Goal: Task Accomplishment & Management: Manage account settings

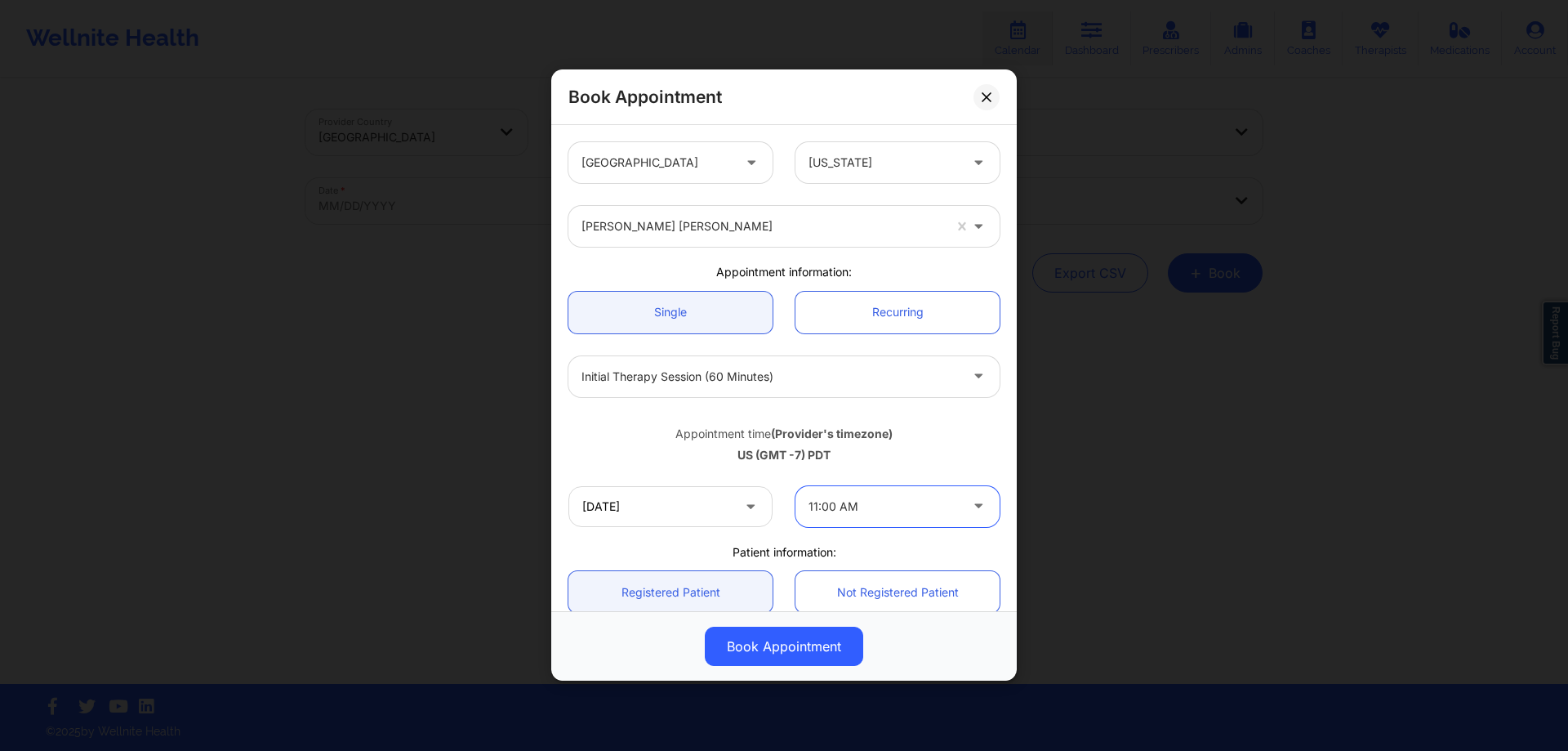
click at [983, 102] on icon at bounding box center [986, 97] width 9 height 9
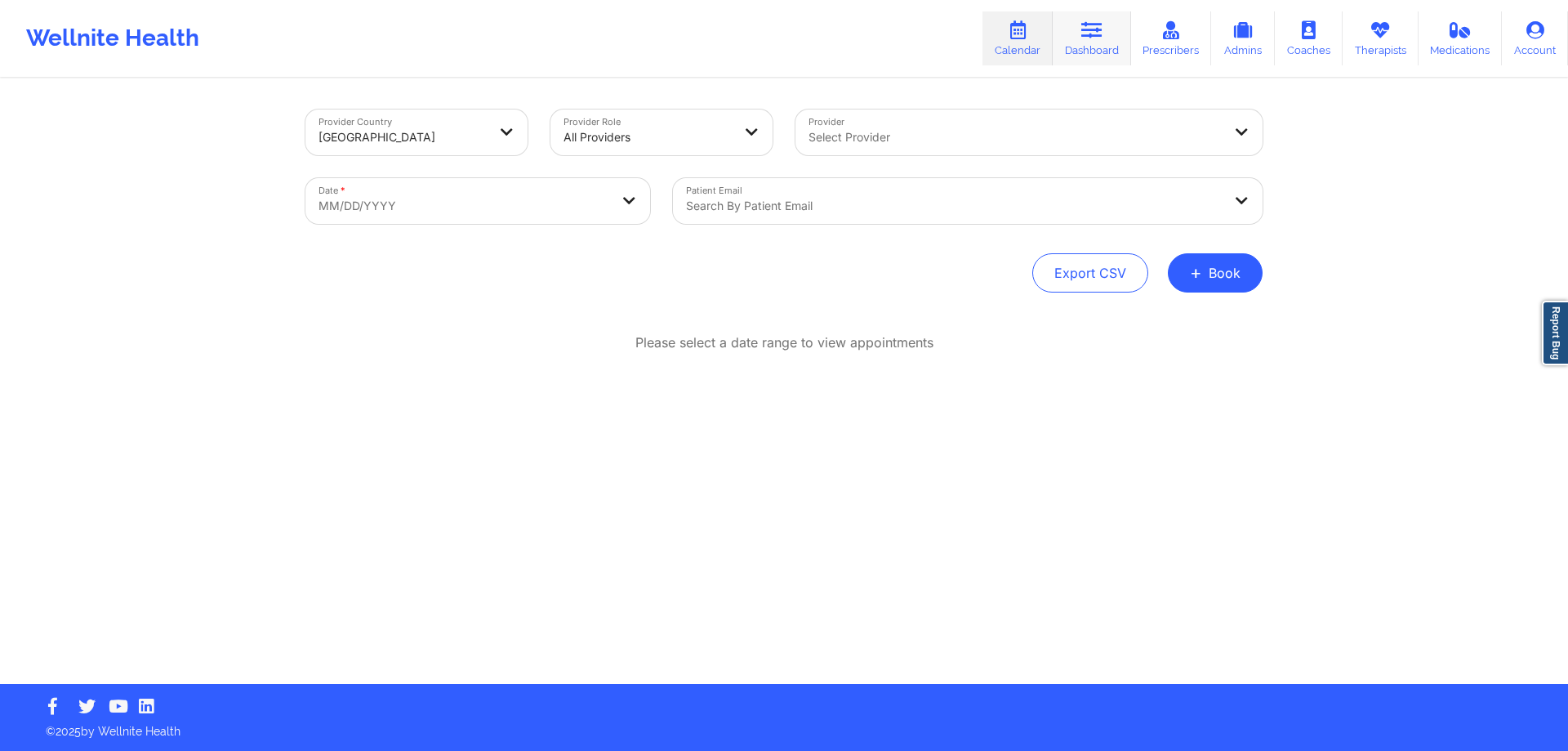
click at [1099, 48] on link "Dashboard" at bounding box center [1092, 38] width 79 height 54
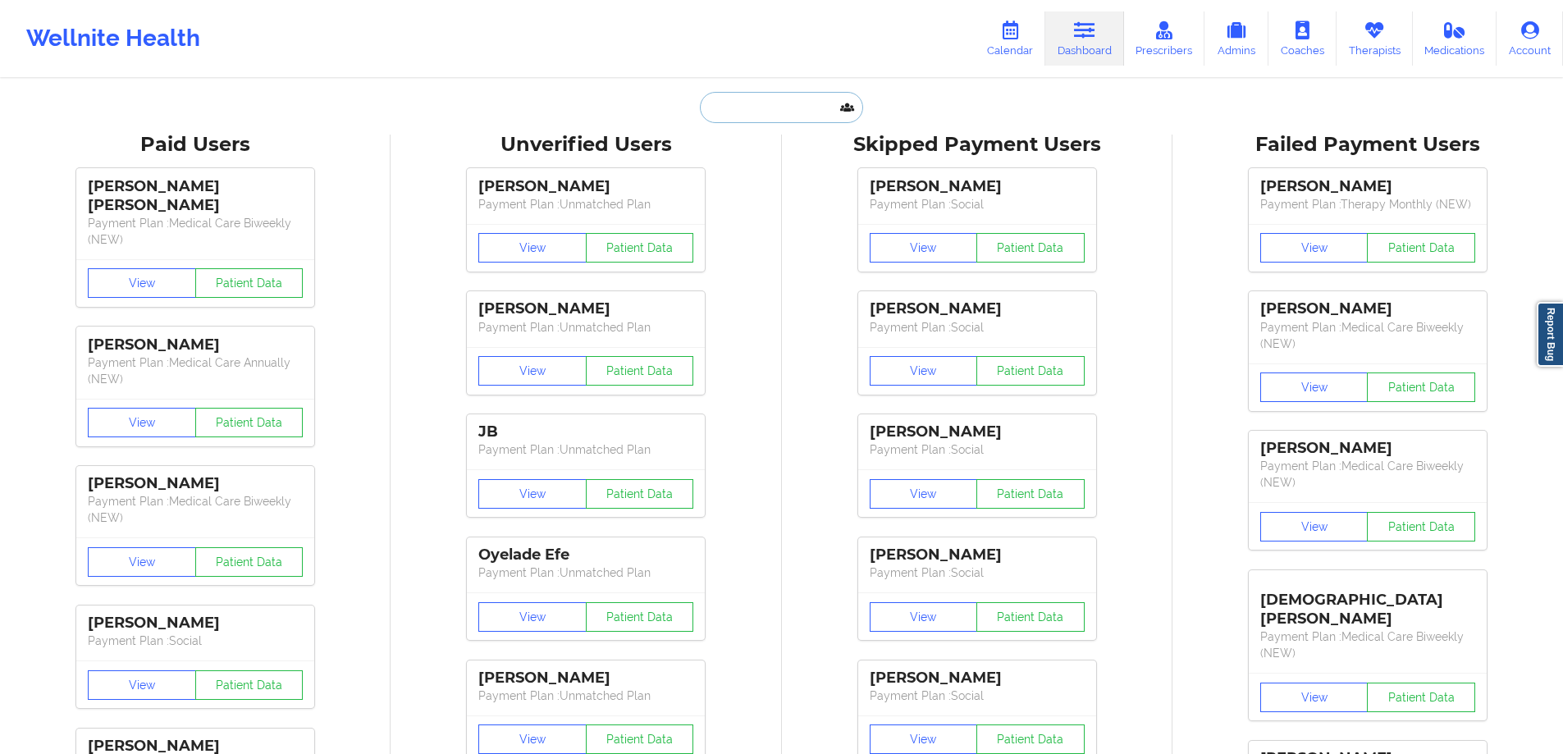
click at [819, 112] on input "text" at bounding box center [781, 107] width 162 height 31
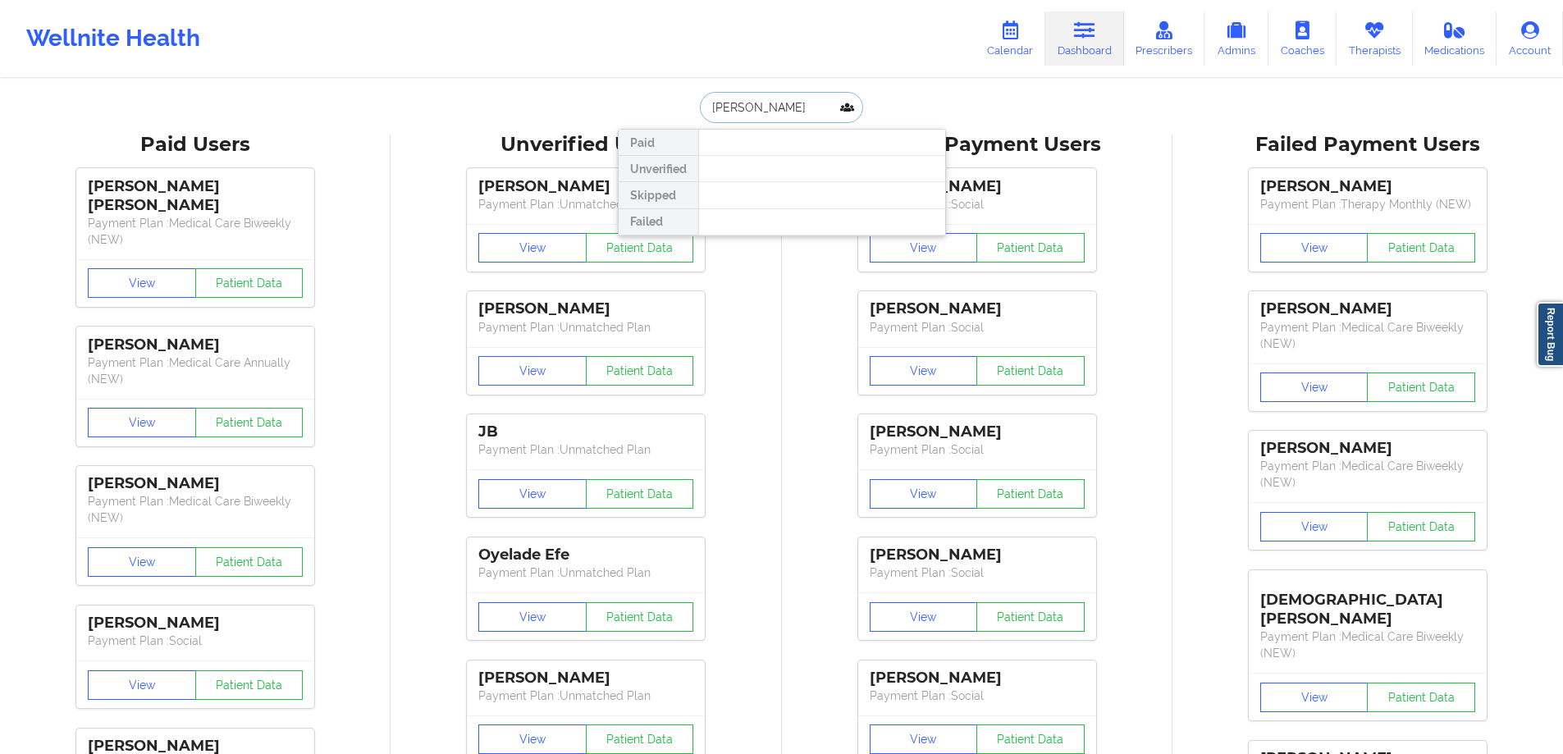
type input "[PERSON_NAME]"
click at [797, 180] on div "[PERSON_NAME] - [EMAIL_ADDRESS][DOMAIN_NAME]" at bounding box center [822, 179] width 220 height 30
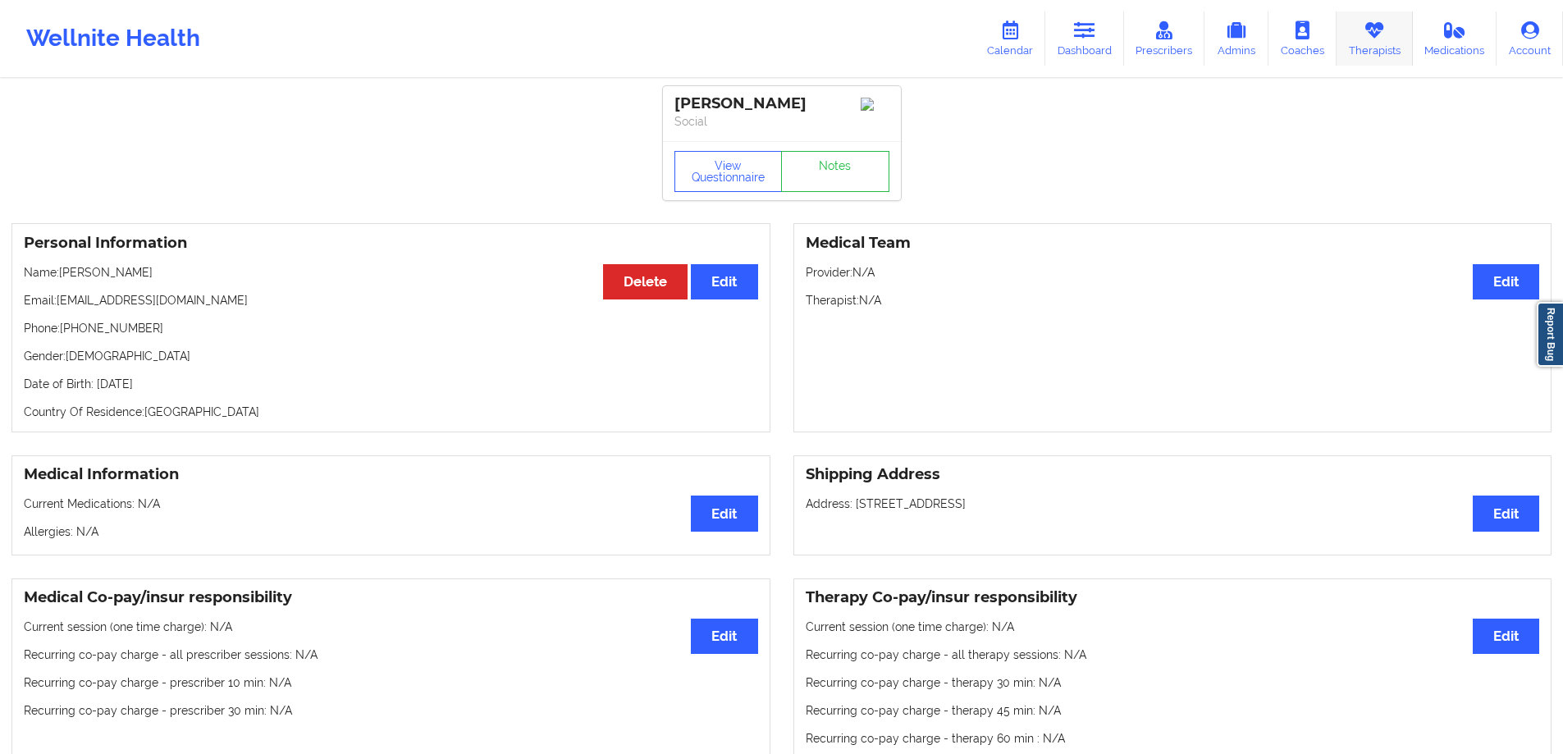
click at [1375, 42] on link "Therapists" at bounding box center [1375, 38] width 76 height 54
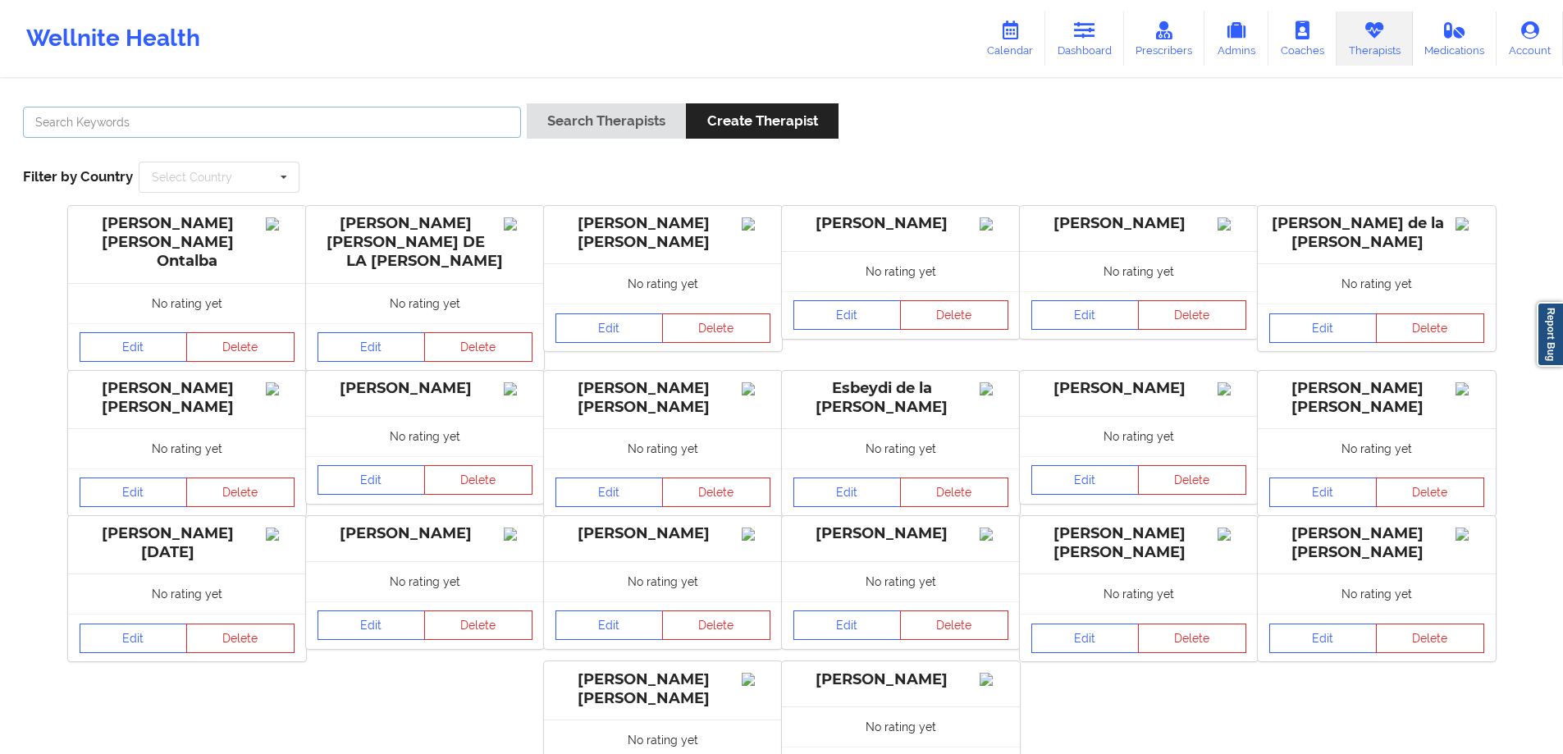
click at [386, 116] on input "text" at bounding box center [272, 122] width 498 height 31
click at [527, 103] on button "Search Therapists" at bounding box center [606, 120] width 159 height 35
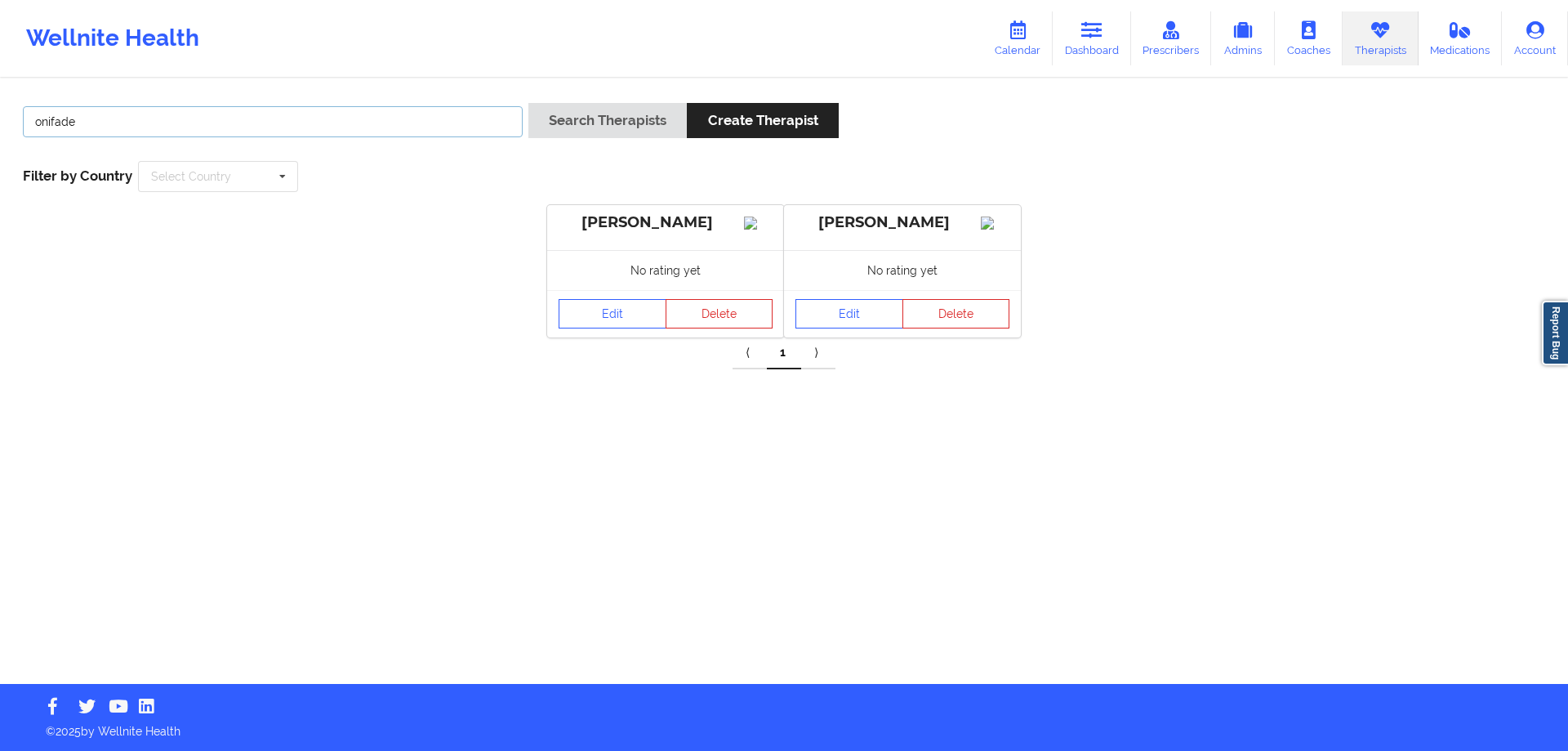
click at [529, 103] on button "Search Therapists" at bounding box center [607, 120] width 158 height 35
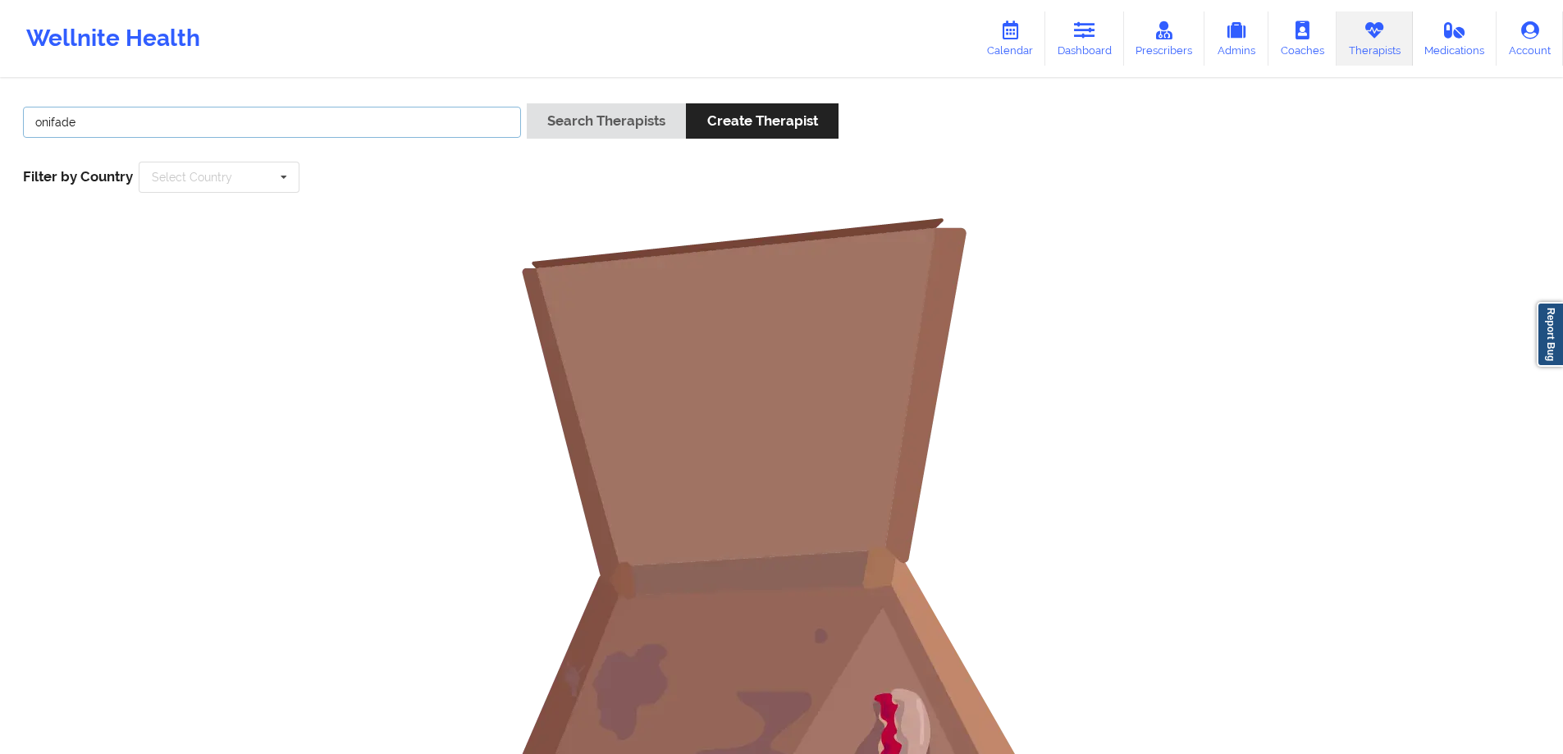
click at [373, 113] on input "onifade" at bounding box center [272, 122] width 498 height 31
click at [527, 103] on button "Search Therapists" at bounding box center [606, 120] width 159 height 35
click at [327, 132] on input "gerroe" at bounding box center [272, 122] width 498 height 31
type input "[PERSON_NAME]"
click at [527, 103] on button "Search Therapists" at bounding box center [606, 120] width 159 height 35
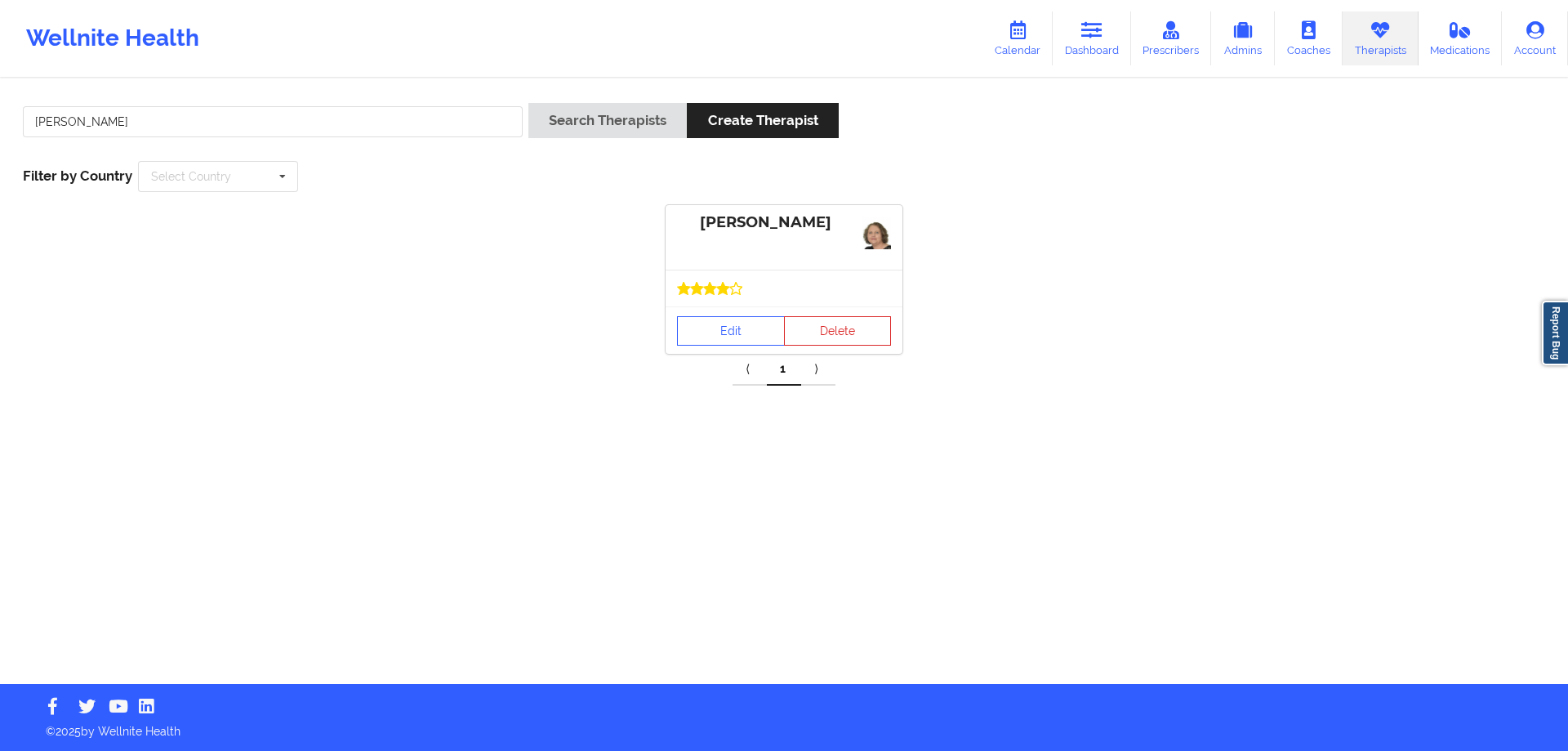
click at [724, 311] on div "Edit Delete" at bounding box center [784, 331] width 237 height 48
click at [724, 323] on link "Edit" at bounding box center [731, 332] width 108 height 30
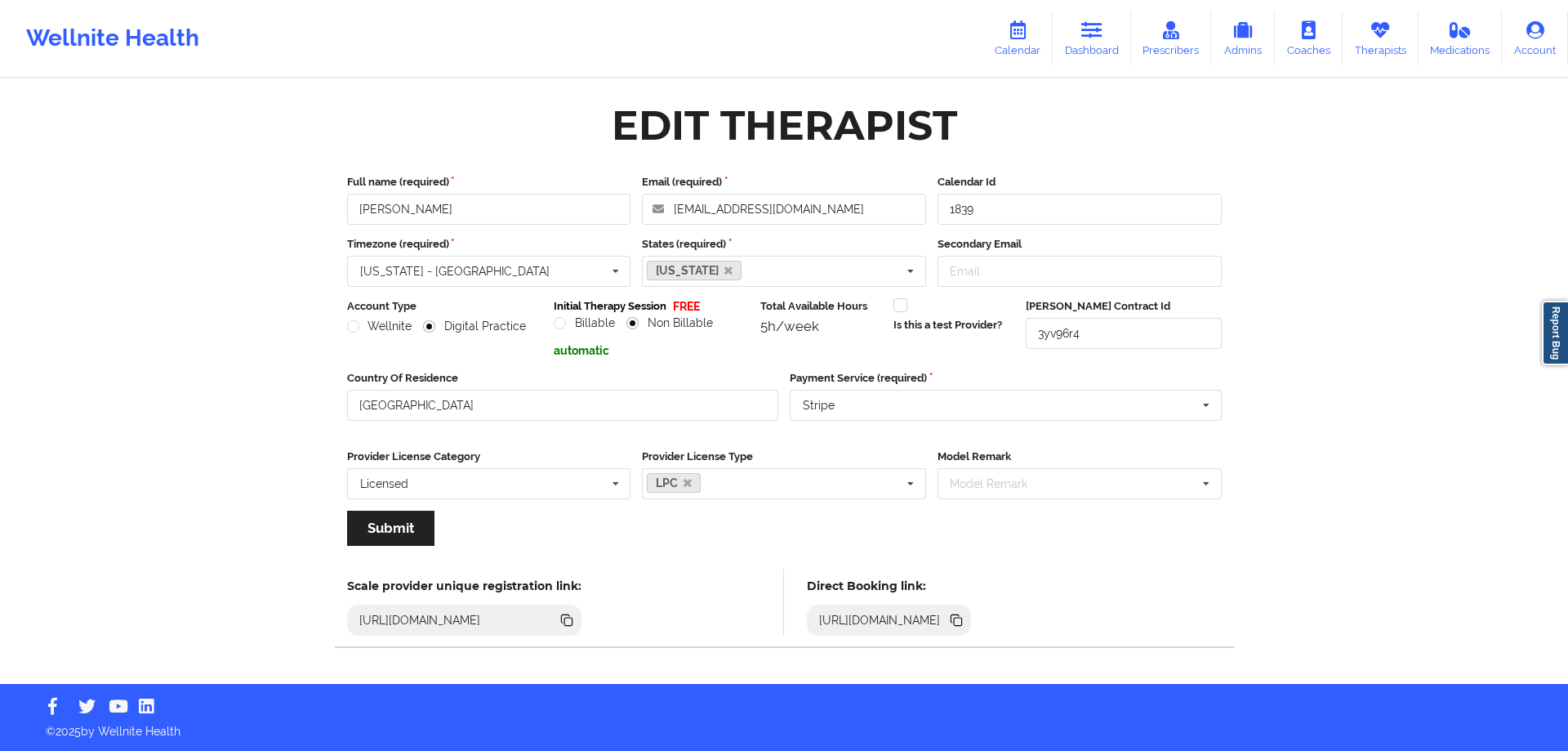
click at [963, 622] on icon at bounding box center [958, 622] width 8 height 8
click at [1105, 51] on link "Dashboard" at bounding box center [1092, 38] width 79 height 54
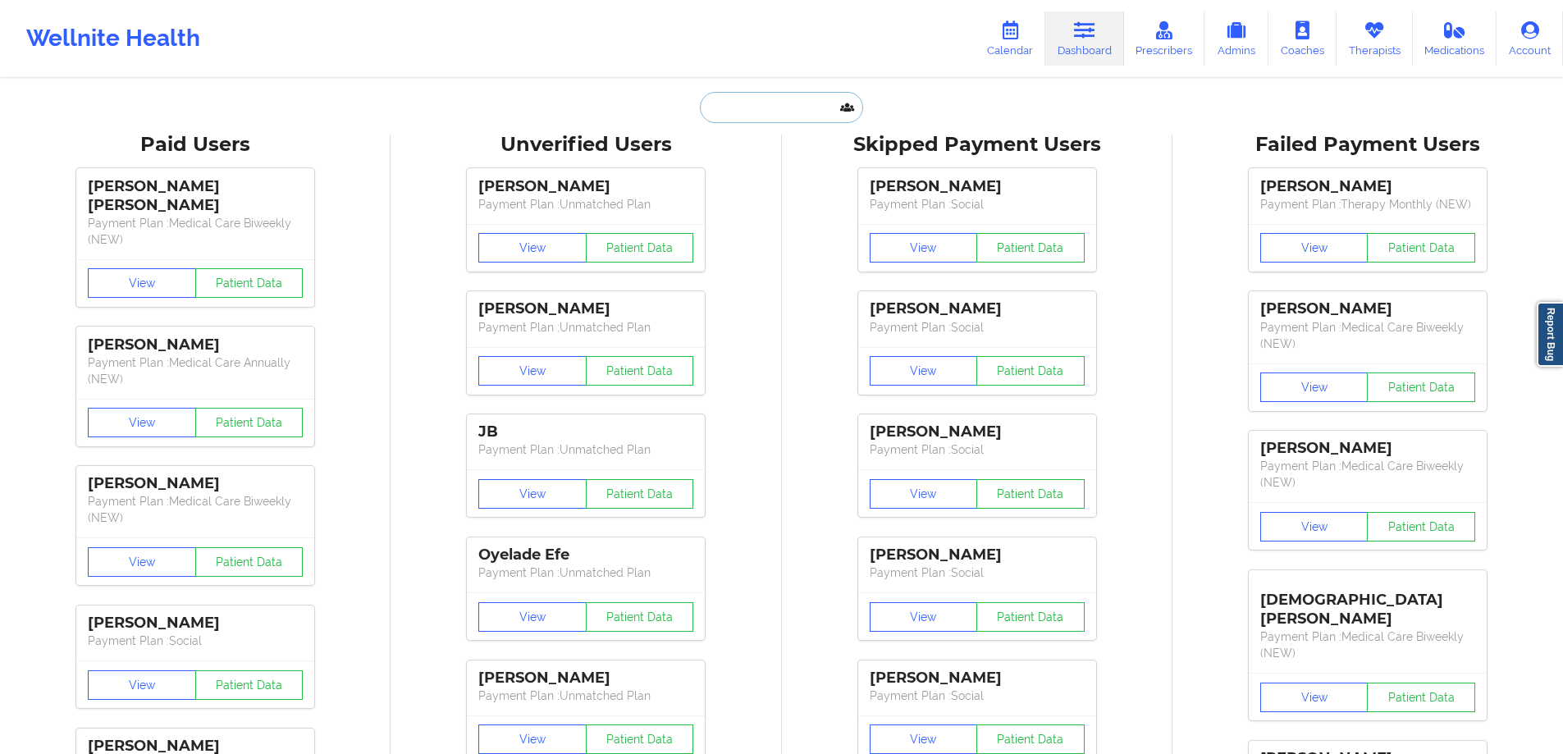
click at [766, 98] on input "text" at bounding box center [781, 107] width 162 height 31
click at [1377, 49] on link "Therapists" at bounding box center [1375, 38] width 76 height 54
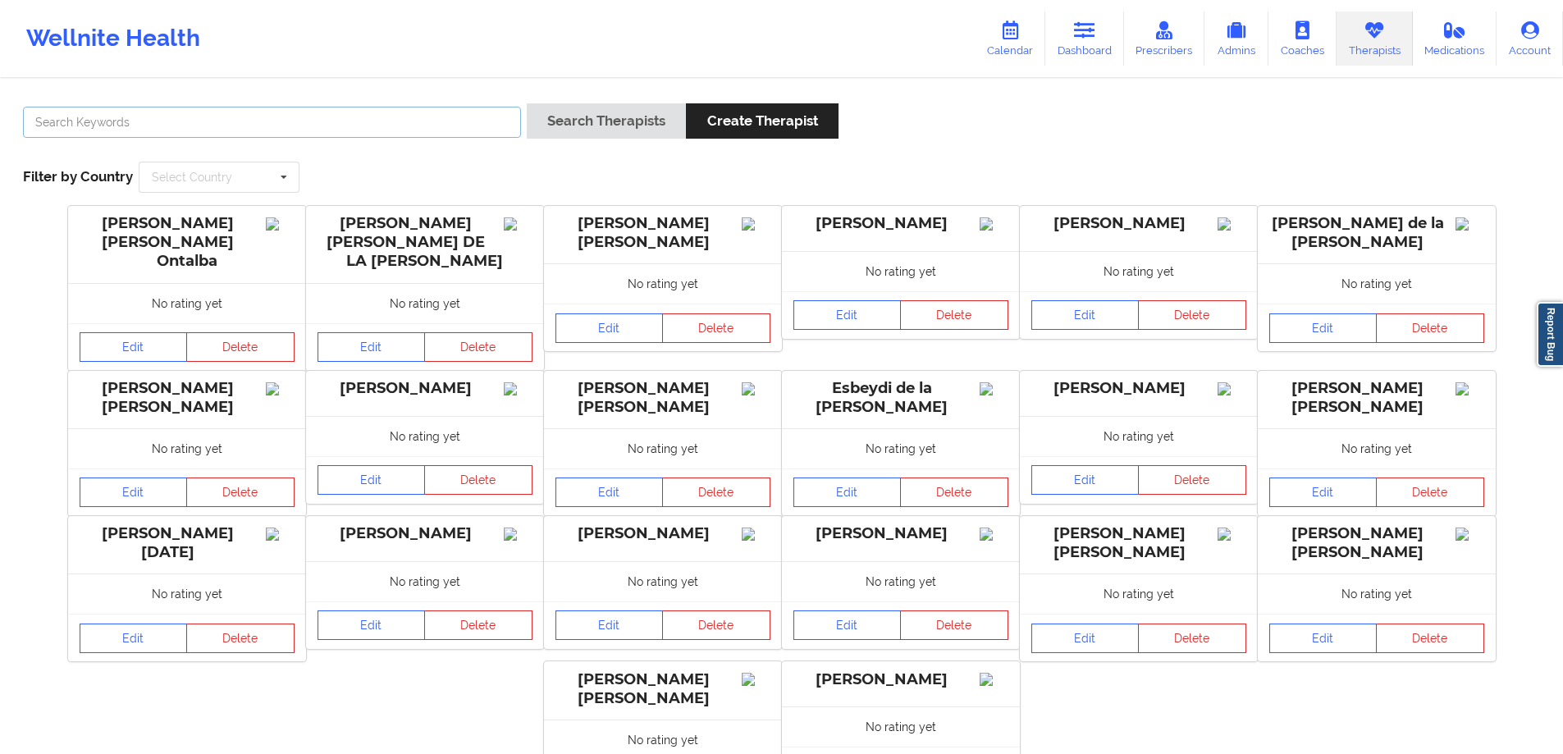
click at [496, 126] on input "text" at bounding box center [272, 122] width 498 height 31
type input "chermora"
click at [527, 103] on button "Search Therapists" at bounding box center [606, 120] width 159 height 35
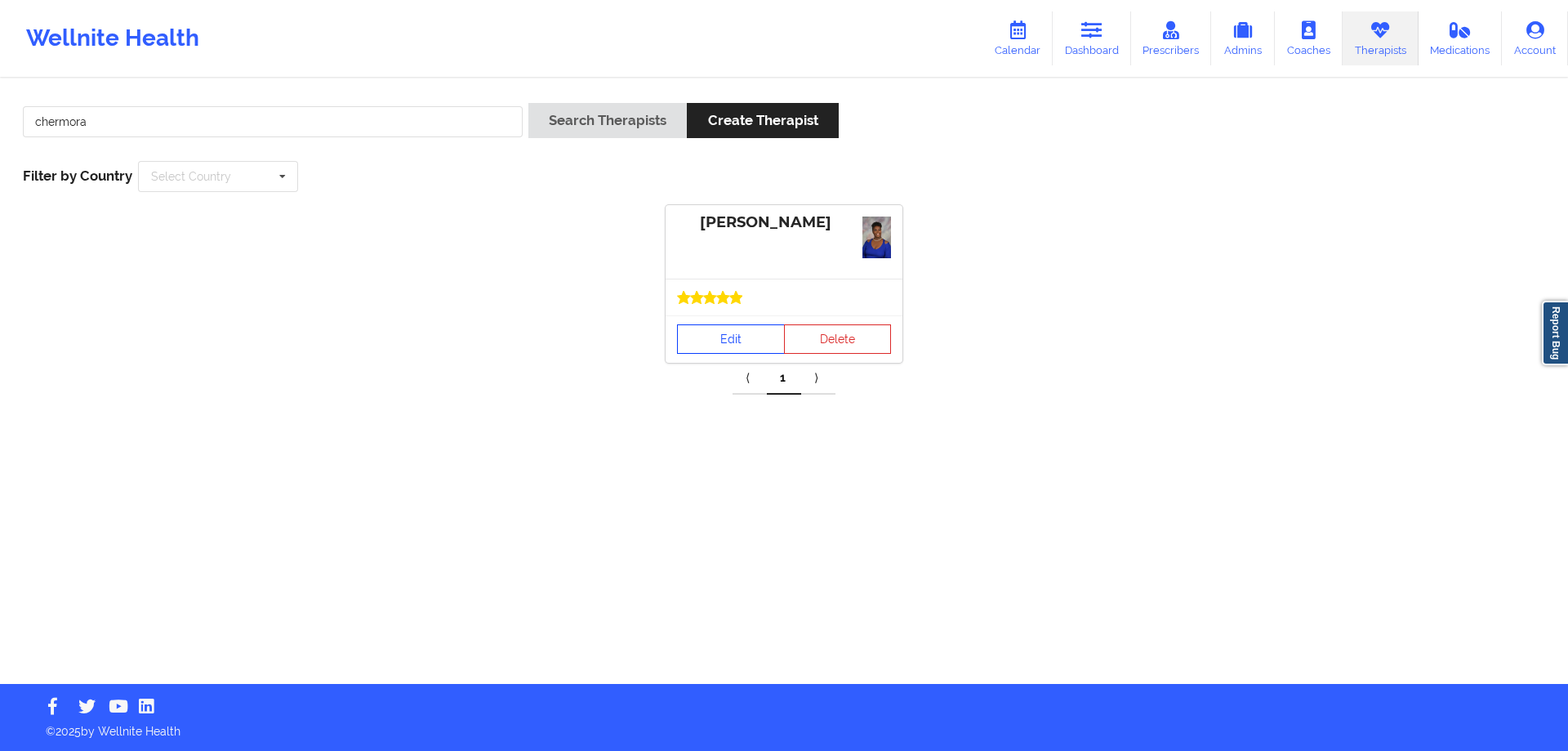
click at [703, 333] on link "Edit" at bounding box center [731, 340] width 108 height 30
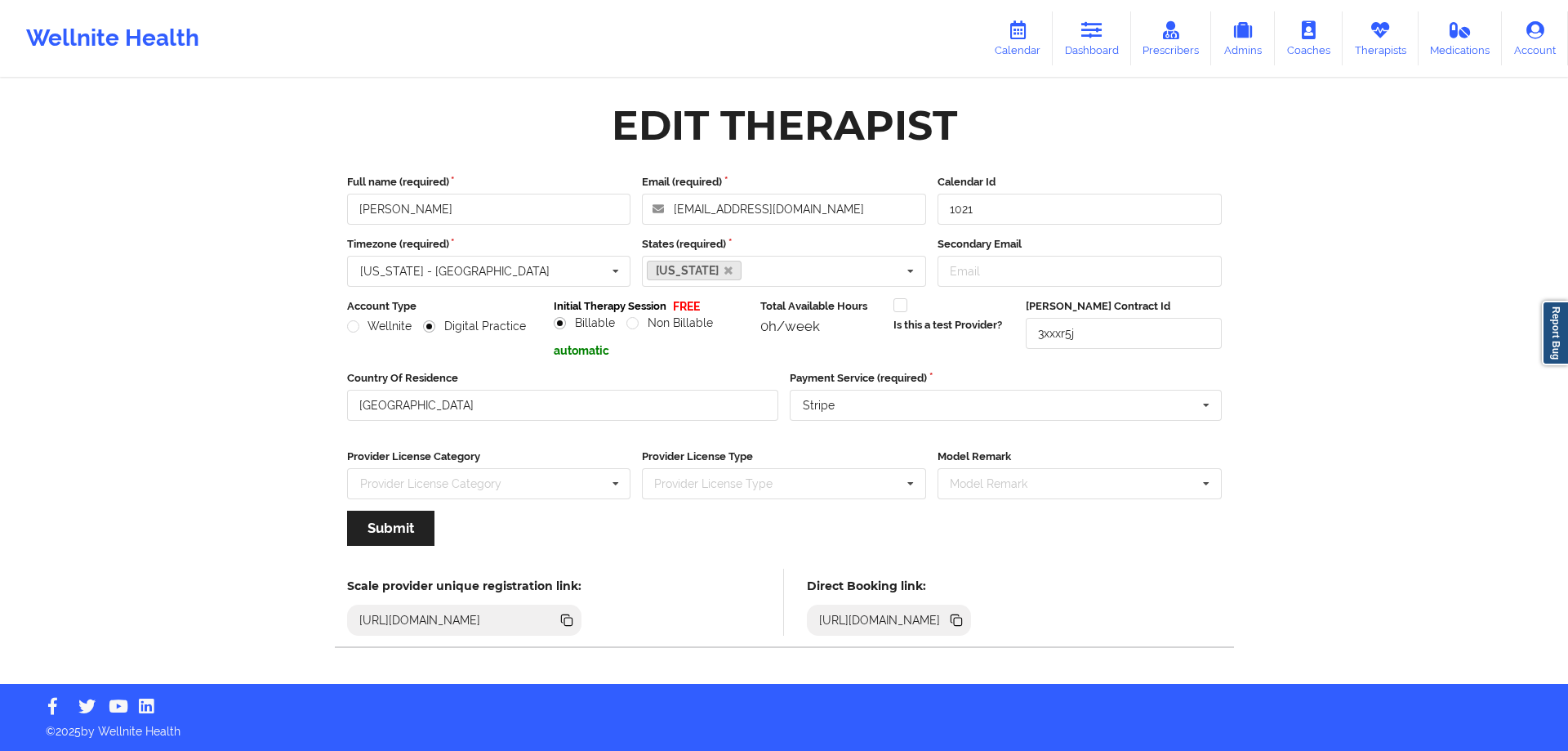
click at [959, 622] on icon at bounding box center [955, 620] width 8 height 8
